Goal: Task Accomplishment & Management: Use online tool/utility

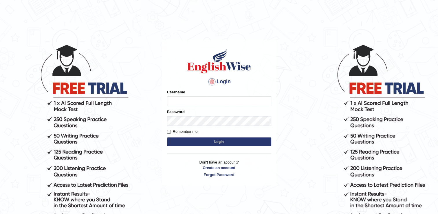
type input "Adedayo"
click at [211, 138] on button "Login" at bounding box center [219, 141] width 104 height 9
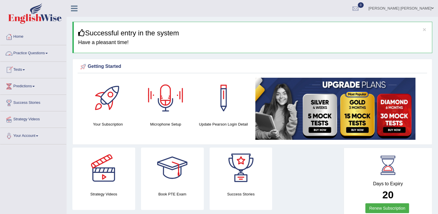
click at [39, 53] on link "Practice Questions" at bounding box center [33, 52] width 66 height 14
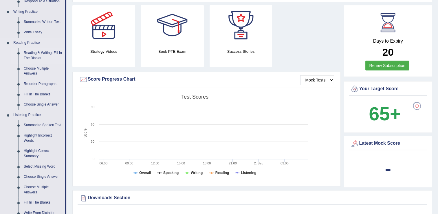
scroll to position [145, 0]
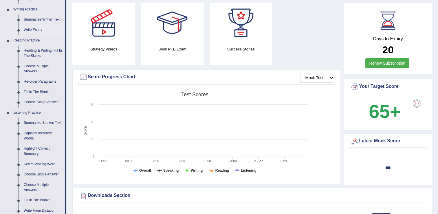
click at [30, 31] on link "Write Essay" at bounding box center [43, 30] width 44 height 10
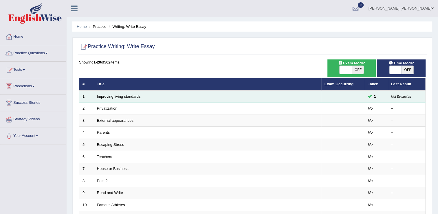
click at [125, 98] on link "Improving living standards" at bounding box center [119, 96] width 44 height 4
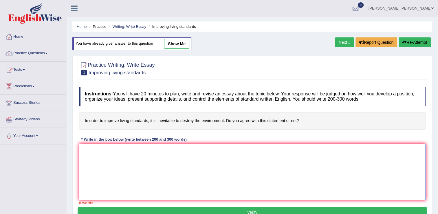
click at [125, 151] on textarea at bounding box center [252, 172] width 346 height 56
type textarea "t"
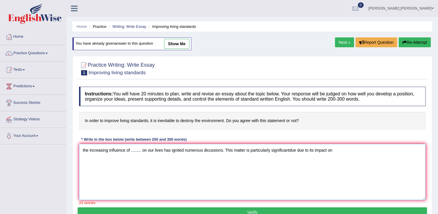
click at [290, 150] on textarea "the increasing influence of ......... on our lives has ignited numerous dicussi…" at bounding box center [252, 172] width 346 height 56
click at [344, 153] on textarea "the increasing influence of ......... on our lives has ignited numerous dicussi…" at bounding box center [252, 172] width 346 height 56
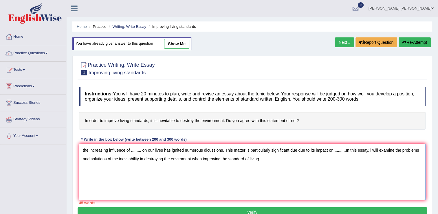
type textarea "the increasing influence of ......... on our lives has ignited numerous dicussi…"
